Goal: Check status: Check status

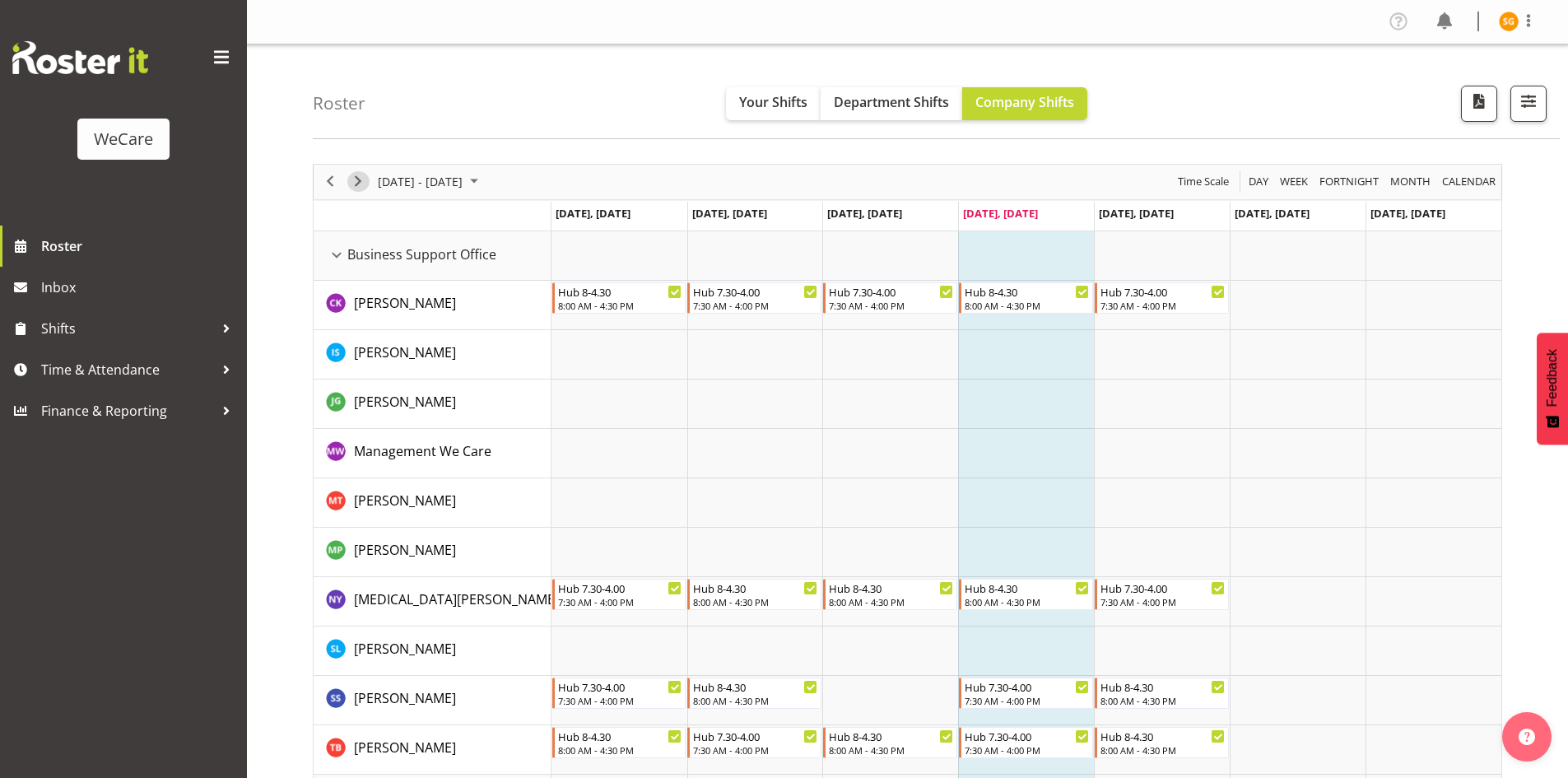
click at [355, 175] on span "Next" at bounding box center [358, 181] width 20 height 21
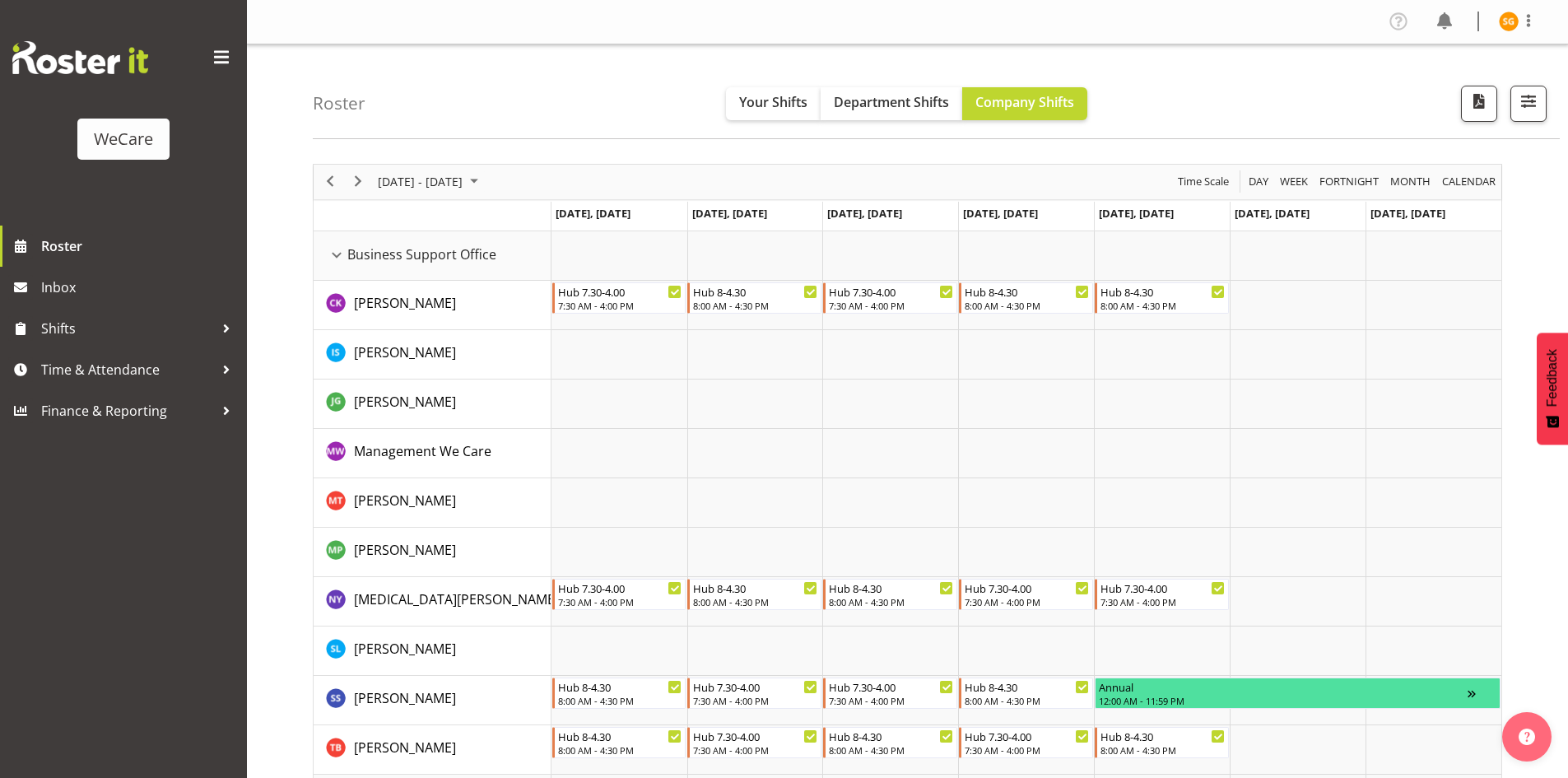
click at [334, 249] on div "Business Support Office resource" at bounding box center [336, 255] width 22 height 22
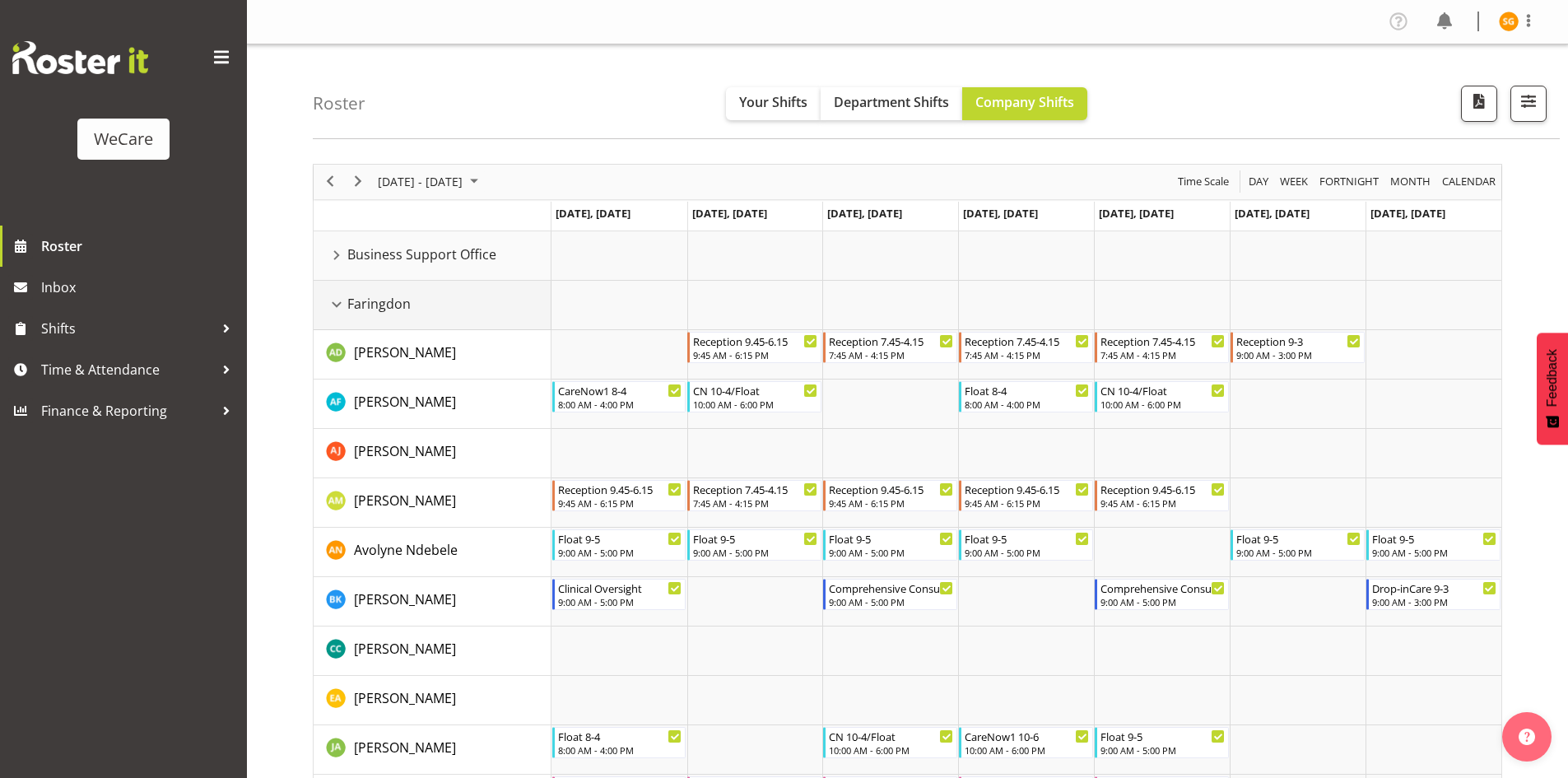
click at [333, 304] on div "Faringdon resource" at bounding box center [336, 304] width 22 height 22
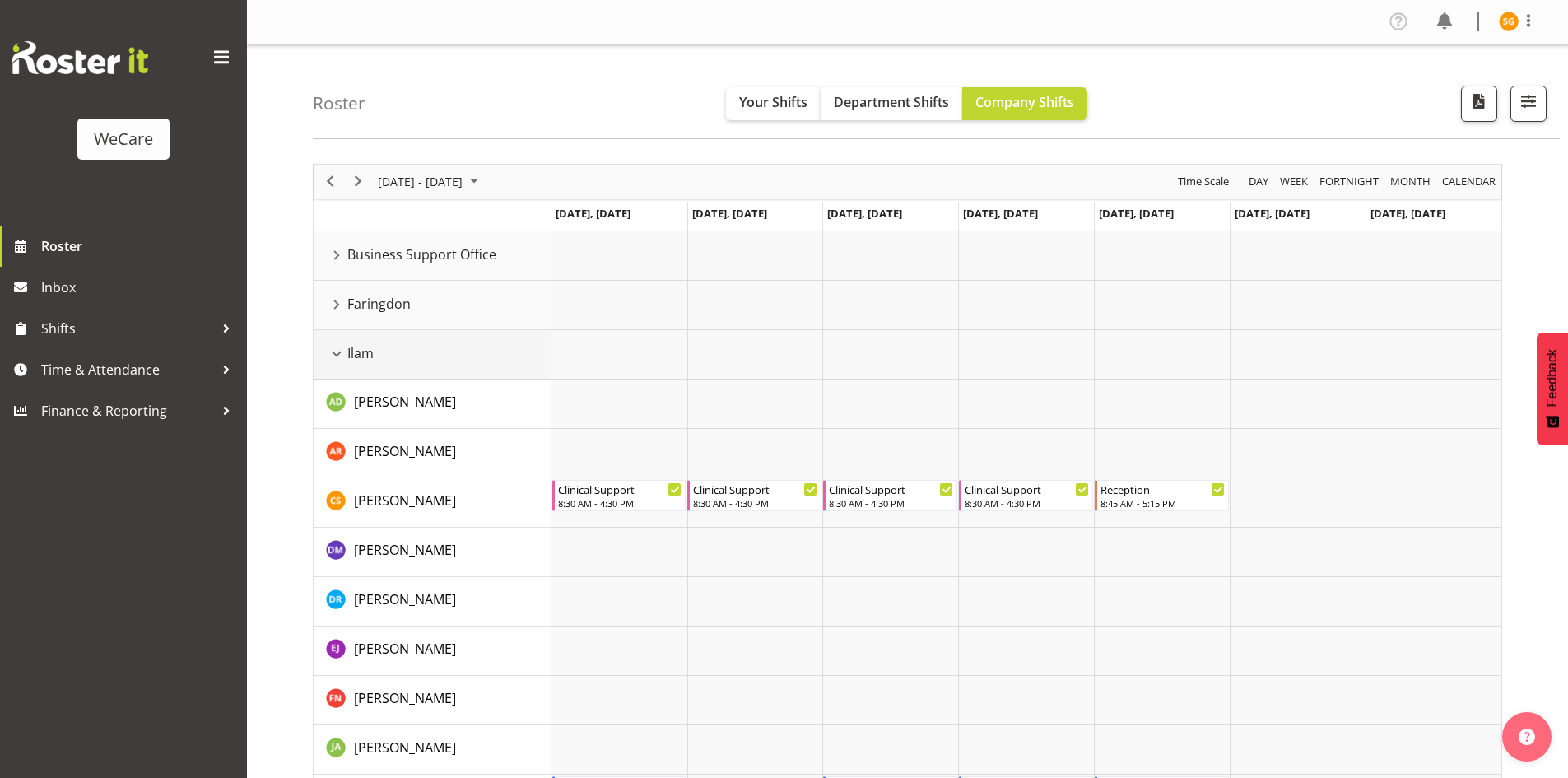
click at [333, 345] on div "Ilam resource" at bounding box center [336, 353] width 22 height 22
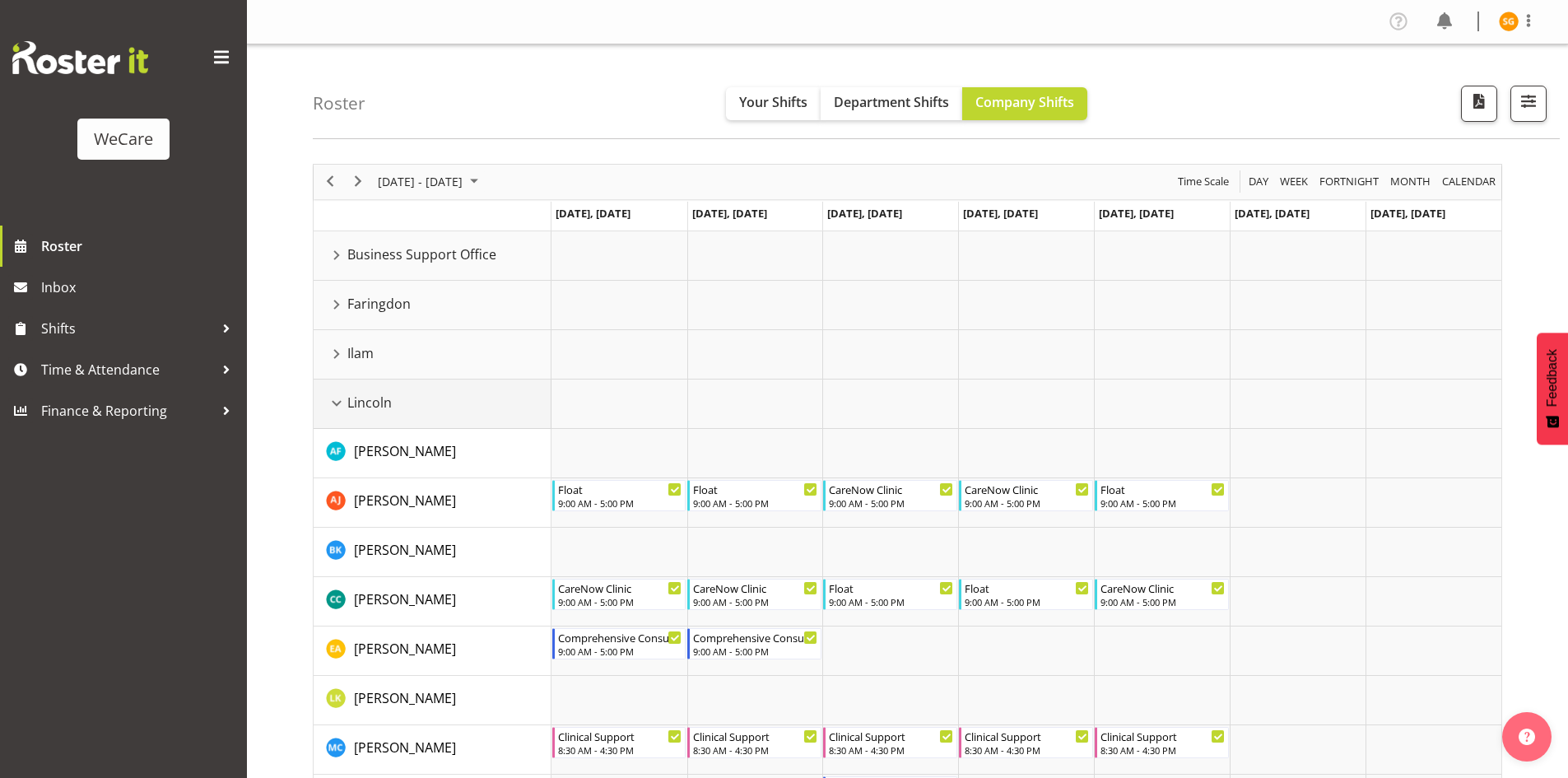
click at [333, 406] on div "Lincoln resource" at bounding box center [336, 403] width 22 height 22
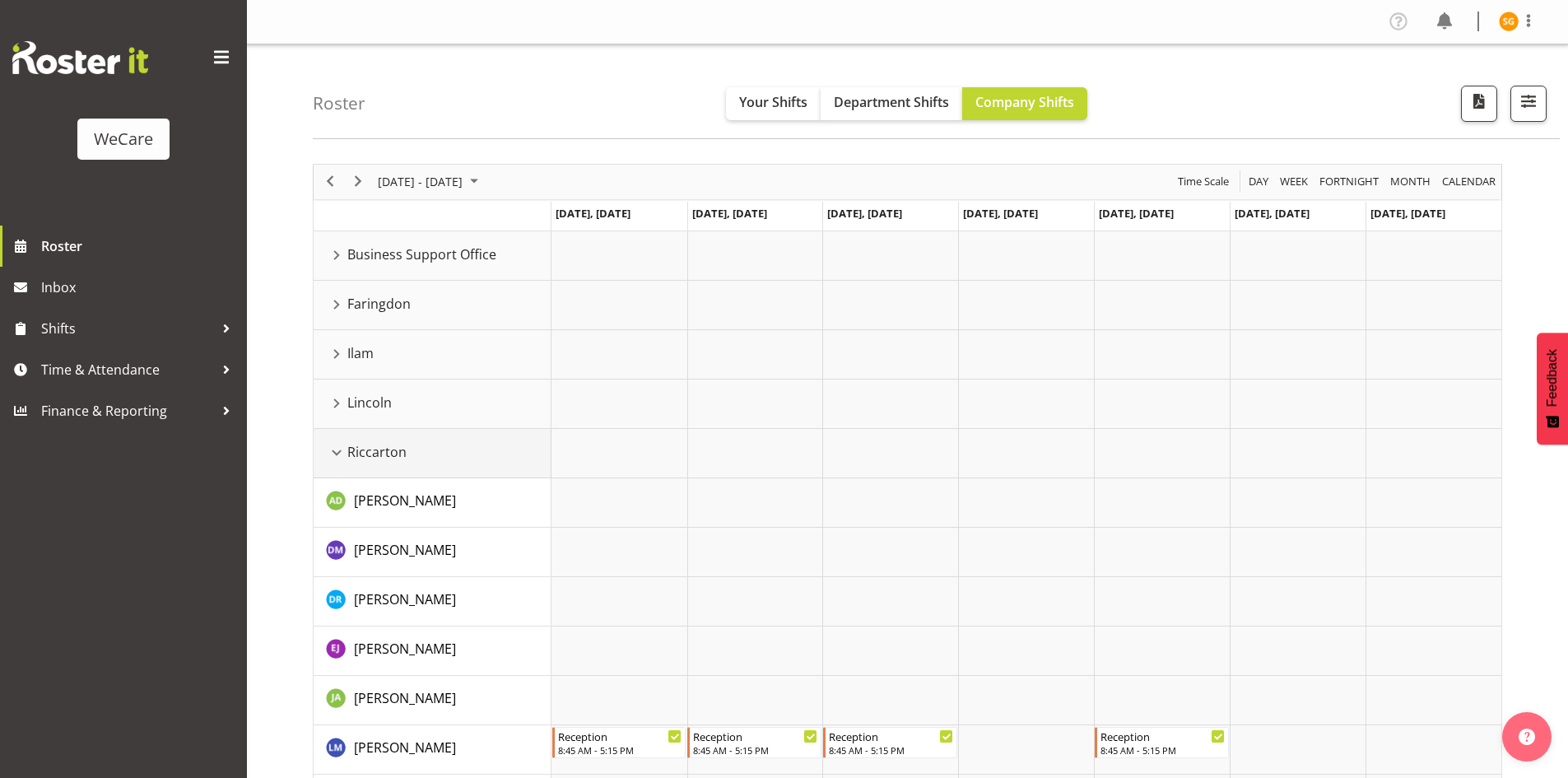
click at [341, 455] on div "Riccarton resource" at bounding box center [336, 452] width 22 height 22
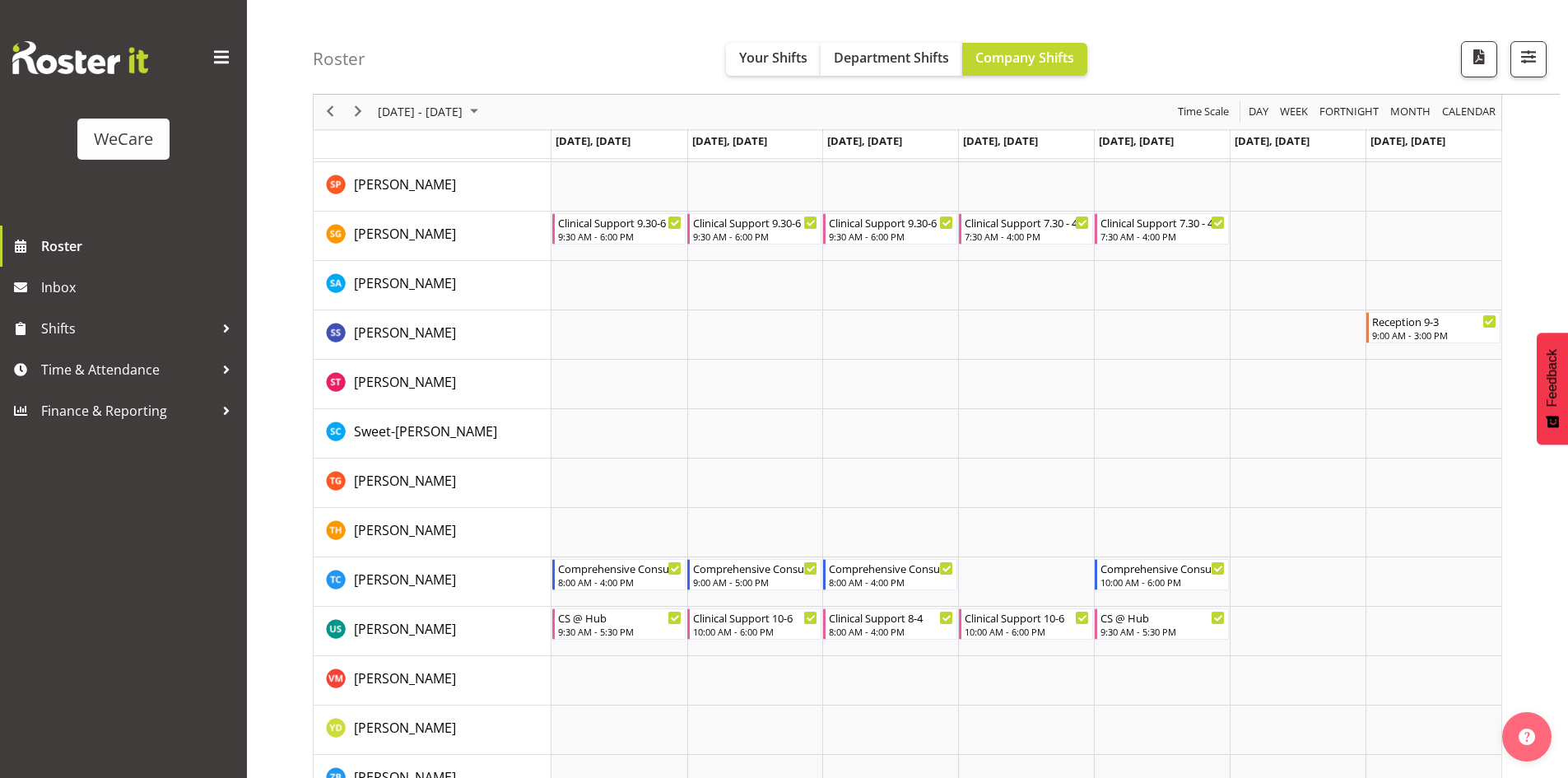
scroll to position [2380, 0]
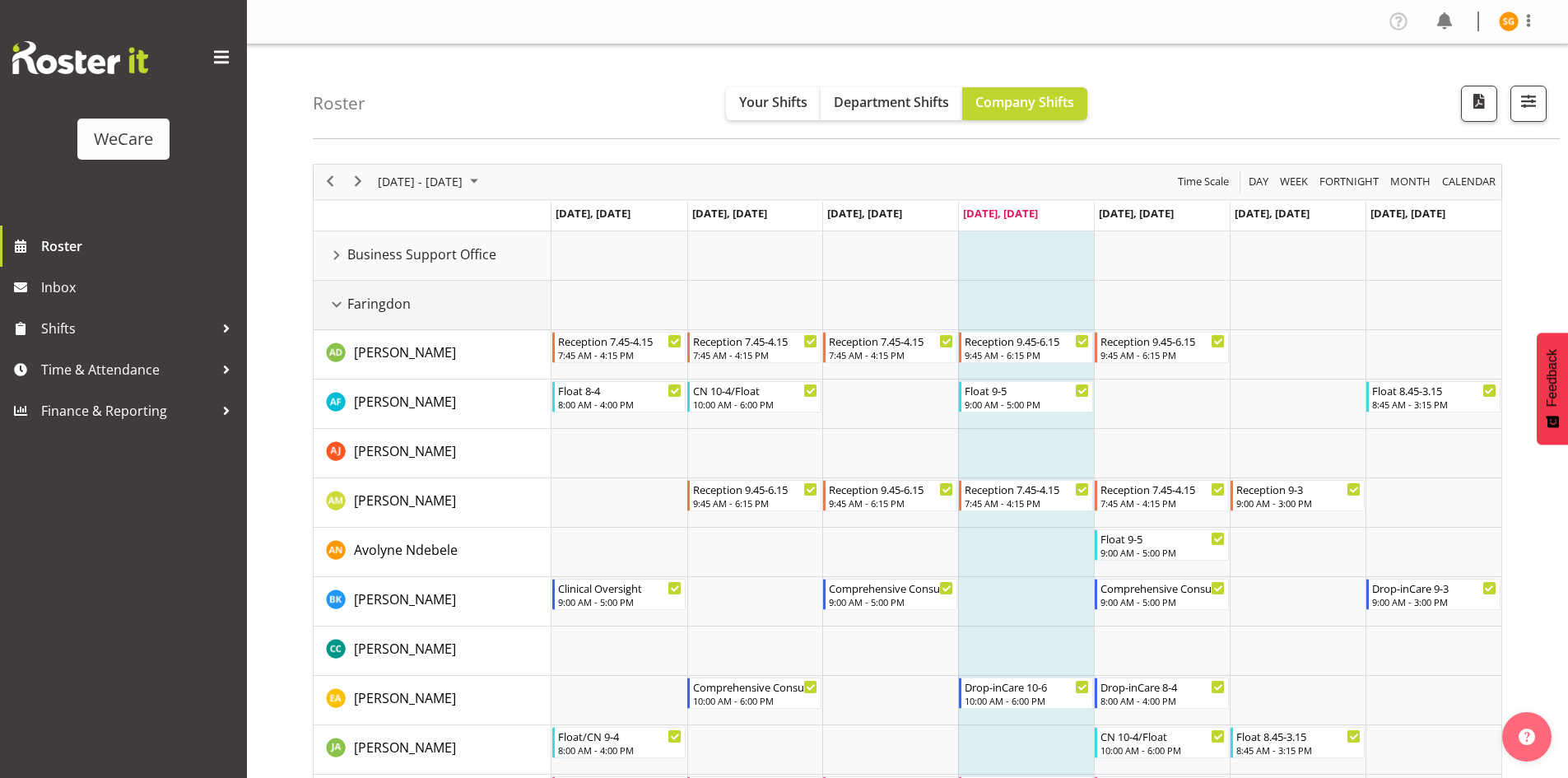
click at [345, 303] on div "Faringdon resource" at bounding box center [336, 304] width 22 height 22
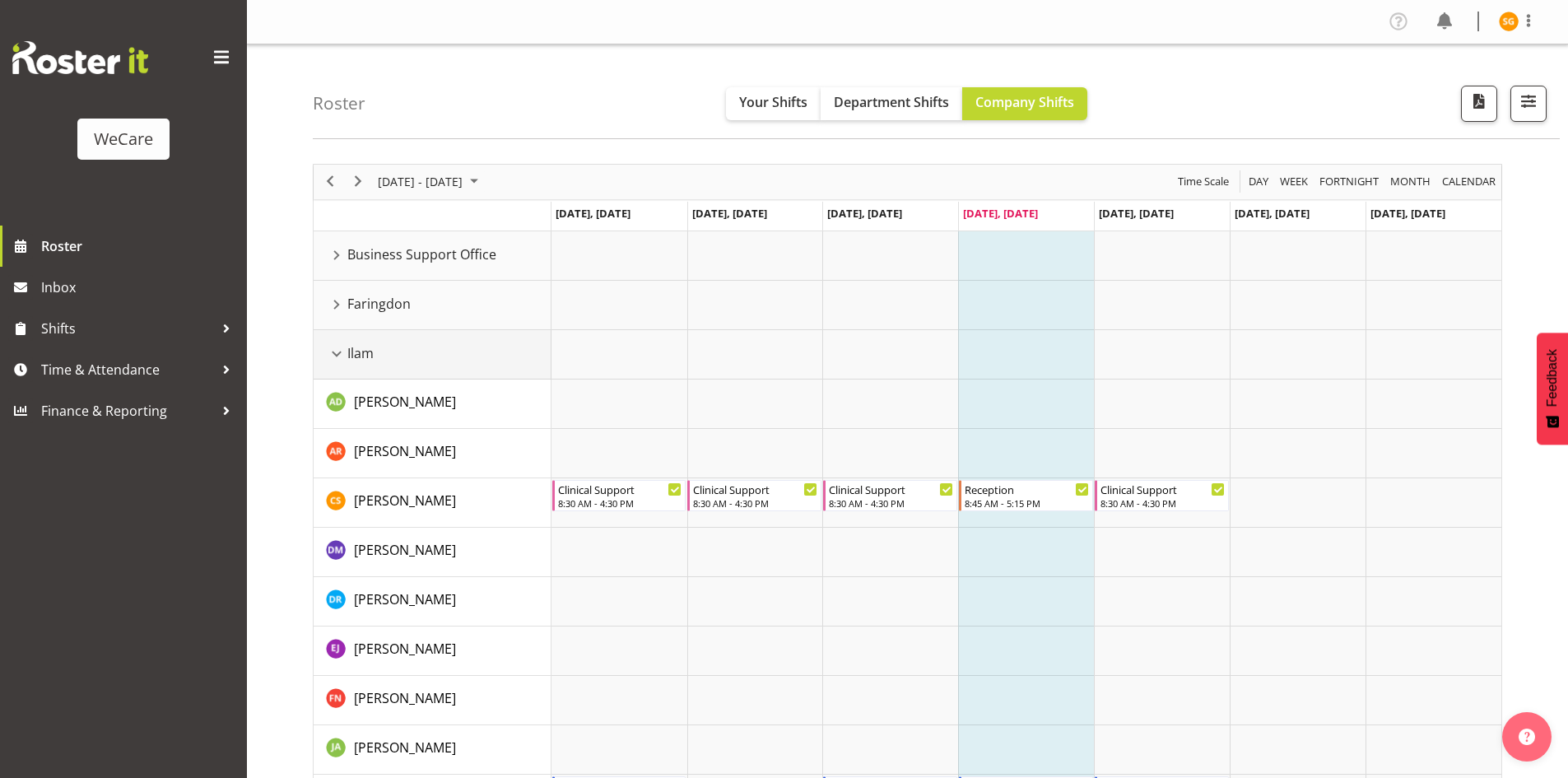
click at [338, 349] on div "Ilam resource" at bounding box center [336, 353] width 22 height 22
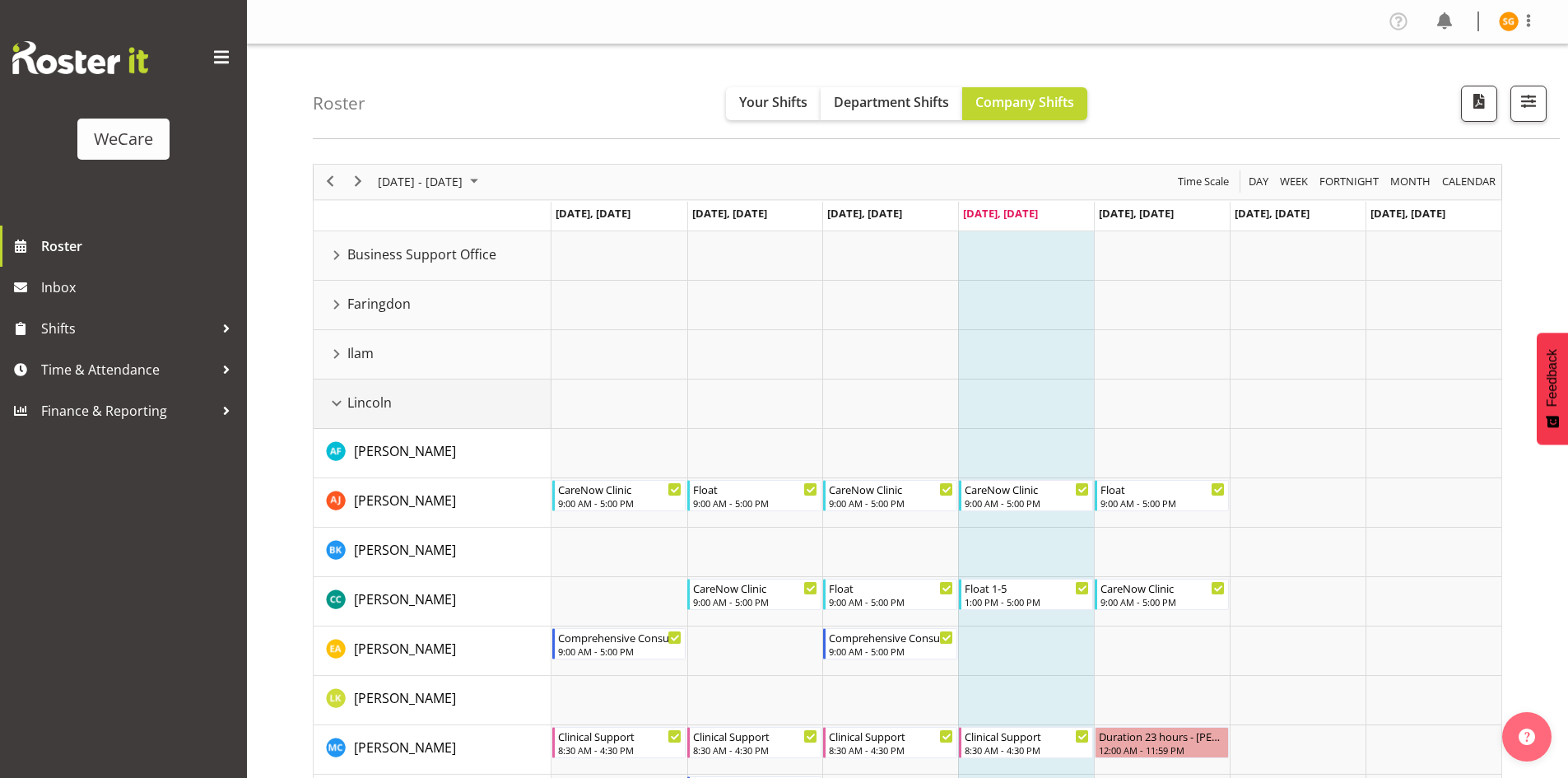
click at [339, 399] on div "Lincoln resource" at bounding box center [336, 403] width 22 height 22
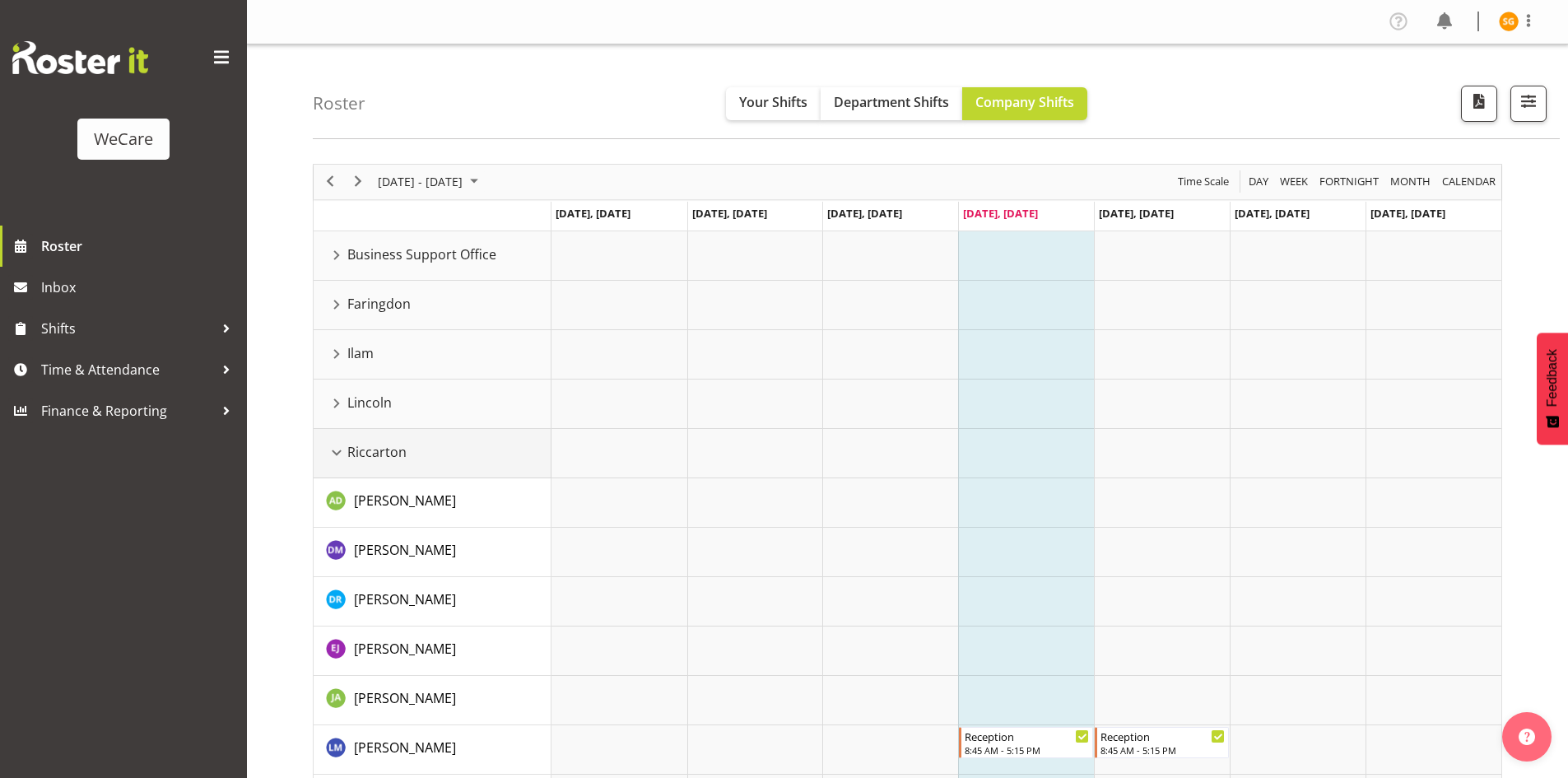
click at [335, 452] on div "Riccarton resource" at bounding box center [336, 452] width 22 height 22
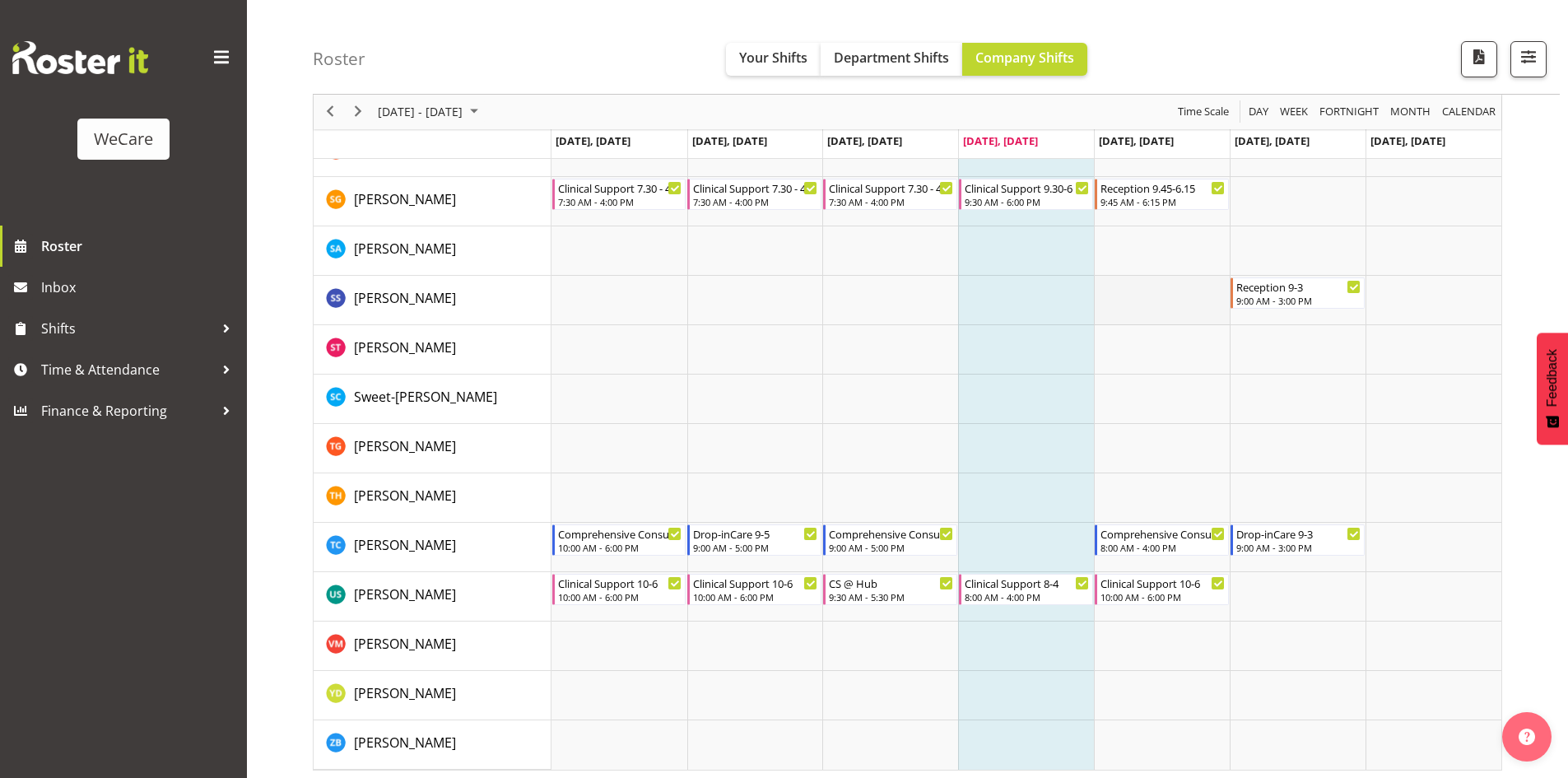
scroll to position [2412, 0]
